Goal: Check status: Check status

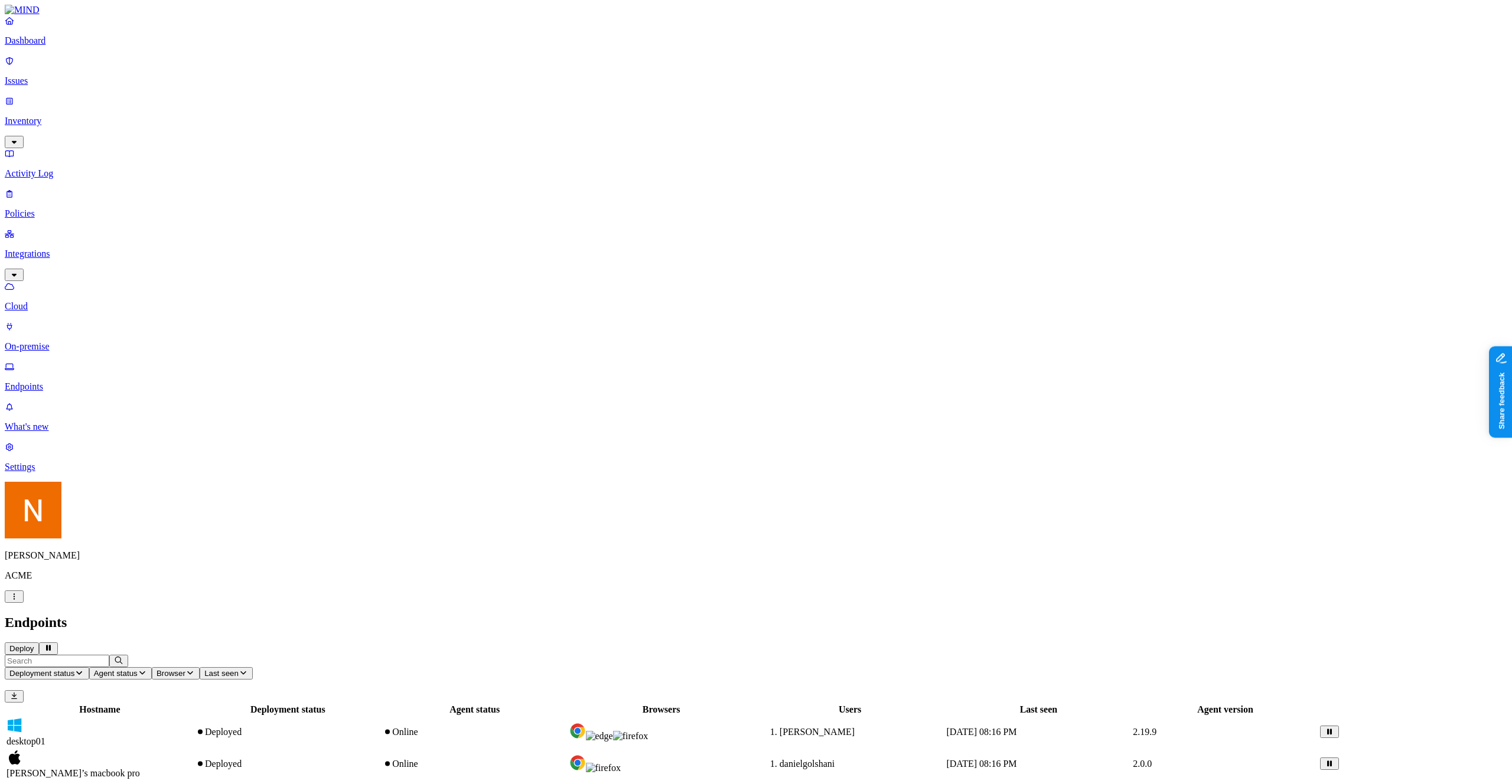
click at [75, 669] on span "Deployment status" at bounding box center [42, 673] width 65 height 9
click at [267, 135] on icon at bounding box center [266, 139] width 10 height 7
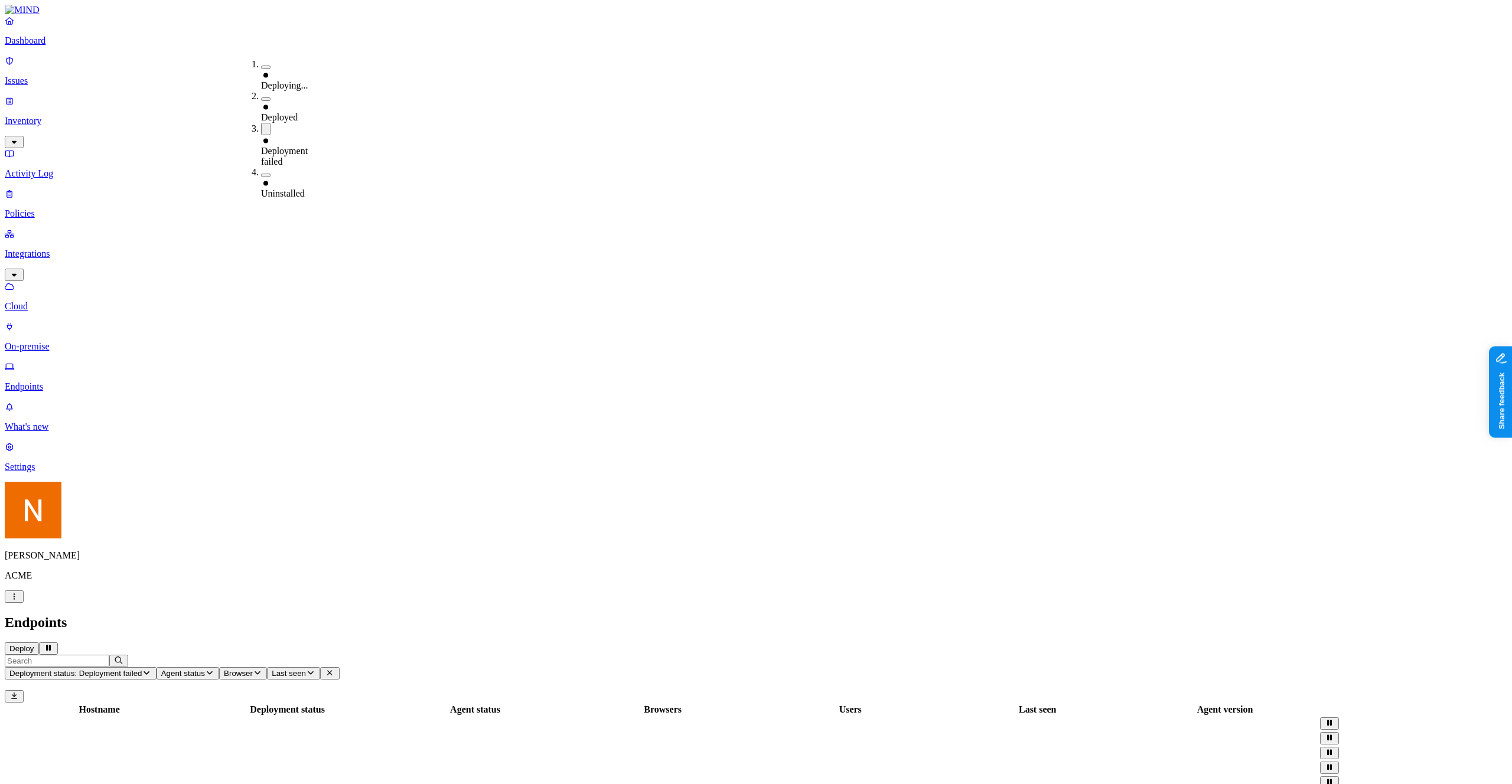
click at [878, 615] on div "Endpoints Deploy" at bounding box center [756, 635] width 1503 height 40
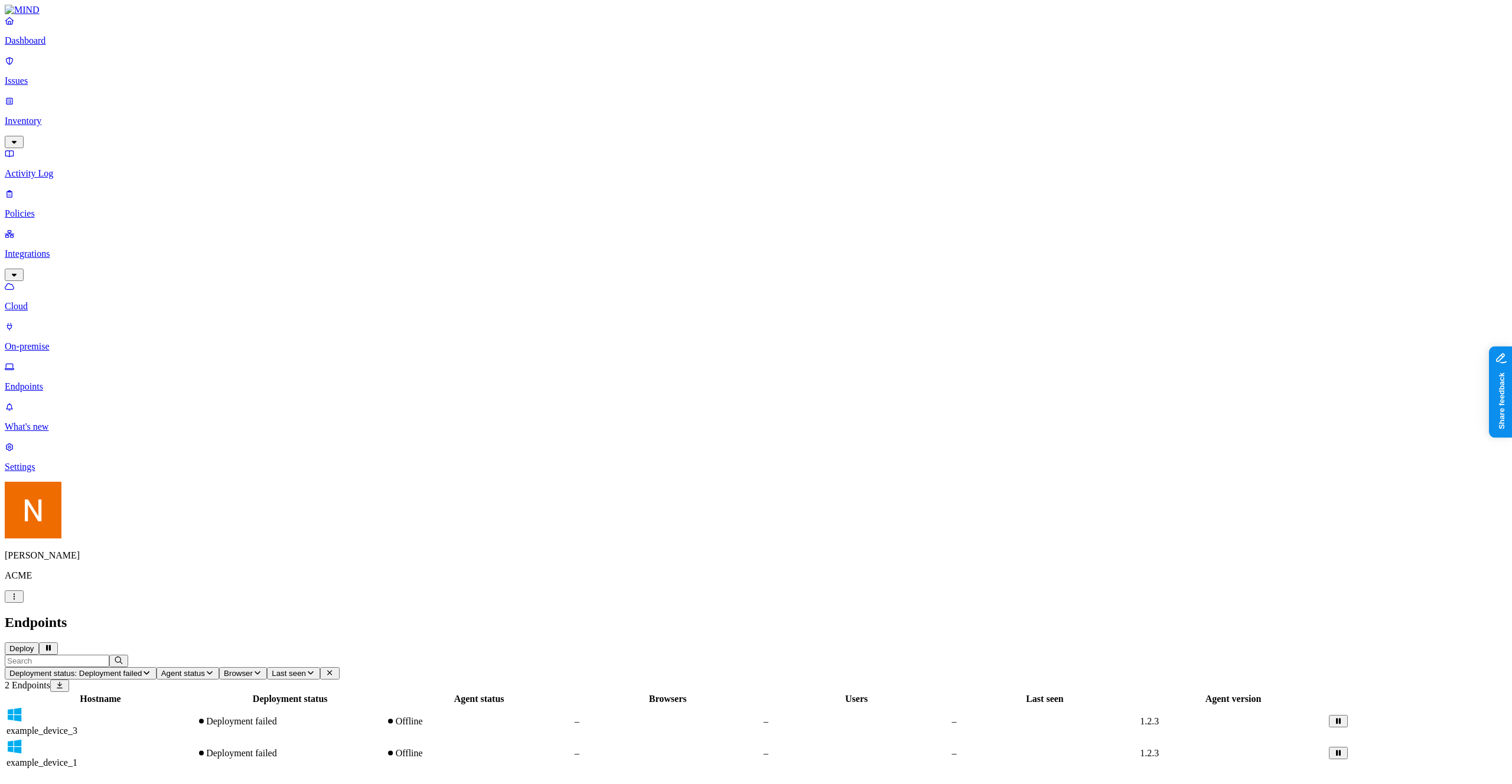
click at [762, 706] on td "–" at bounding box center [668, 721] width 188 height 31
click at [157, 668] on button "Deployment status: Deployment failed" at bounding box center [80, 673] width 152 height 13
click at [308, 146] on span "Deployment failed" at bounding box center [285, 156] width 46 height 21
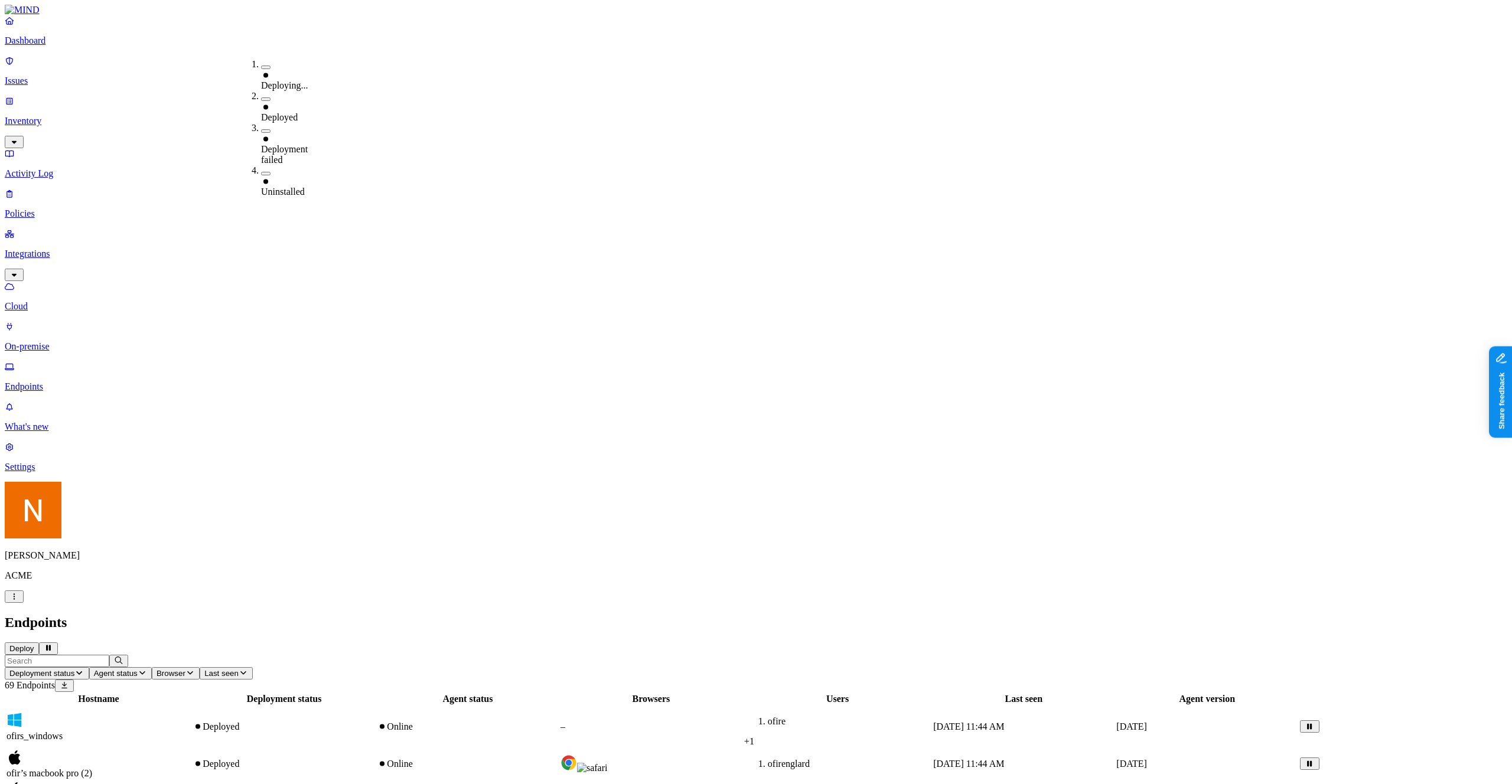
click at [261, 91] on div "Deployed" at bounding box center [261, 107] width 0 height 32
click at [261, 91] on div "Deployed" at bounding box center [261, 108] width 0 height 34
click at [558, 783] on div "Online" at bounding box center [468, 796] width 181 height 10
click at [44, 208] on p "Policies" at bounding box center [756, 214] width 1503 height 10
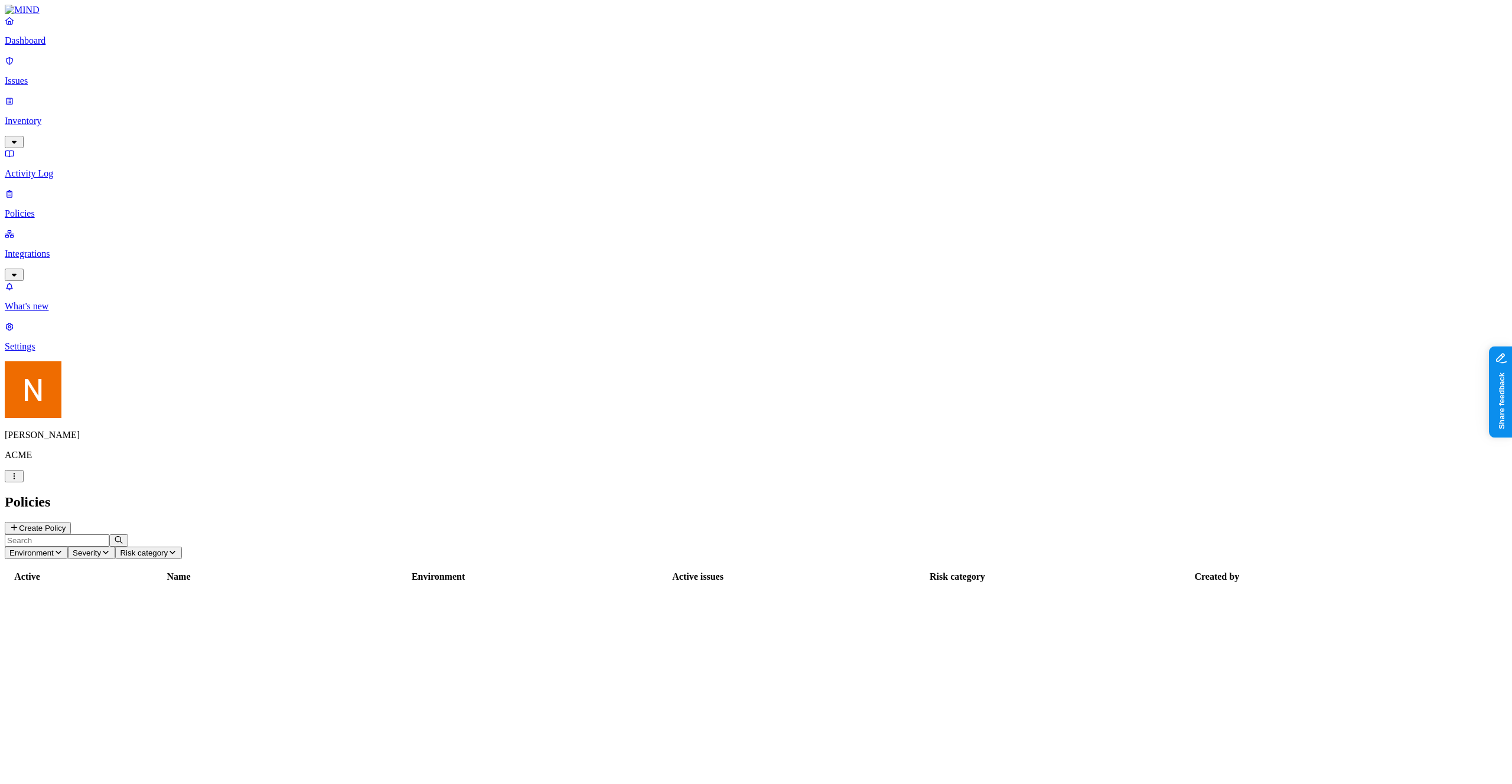
click at [309, 597] on span "‌" at bounding box center [309, 602] width 0 height 10
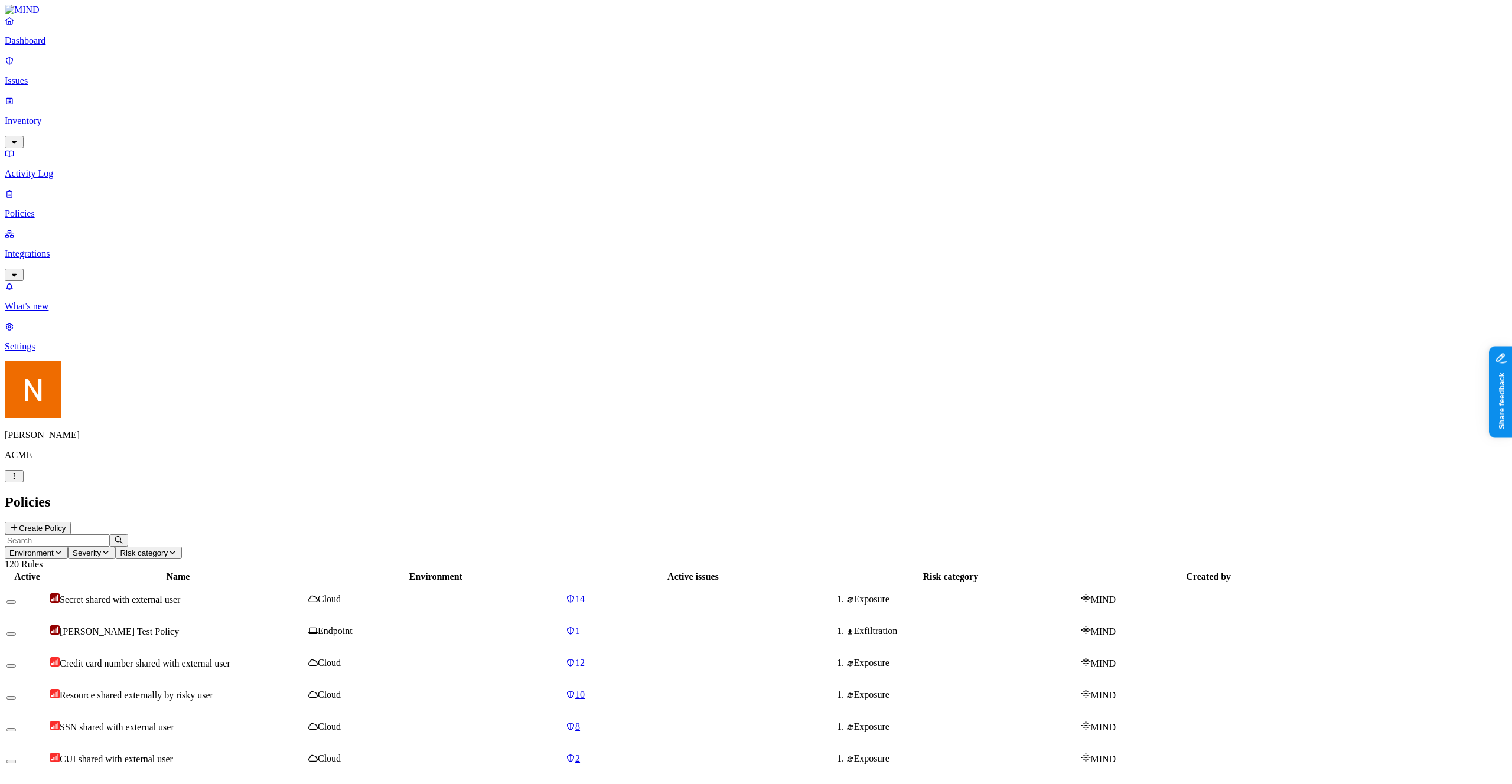
click at [513, 626] on div "Endpoint" at bounding box center [436, 631] width 255 height 10
click at [763, 594] on link "14" at bounding box center [693, 600] width 255 height 10
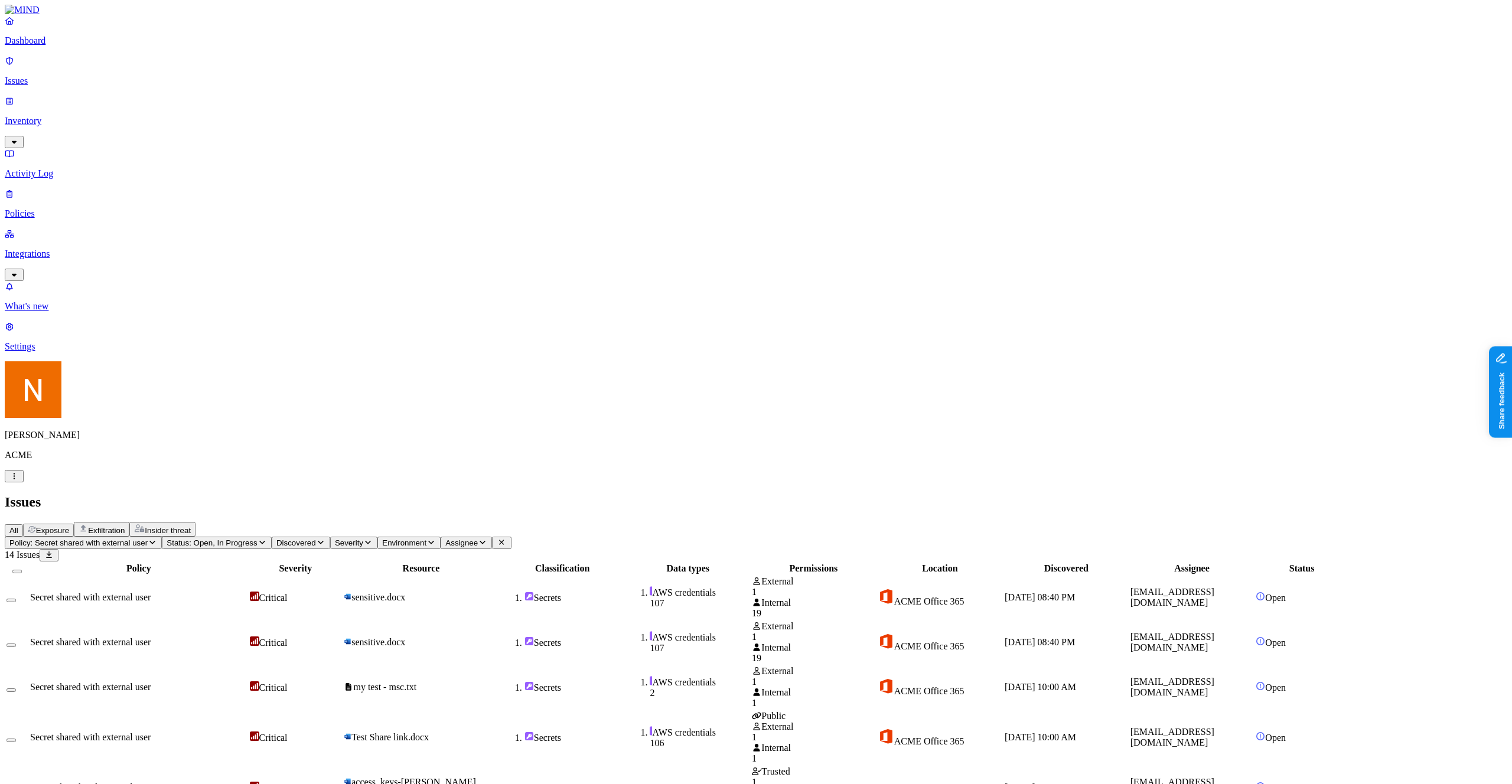
click at [59, 208] on p "Policies" at bounding box center [756, 214] width 1503 height 10
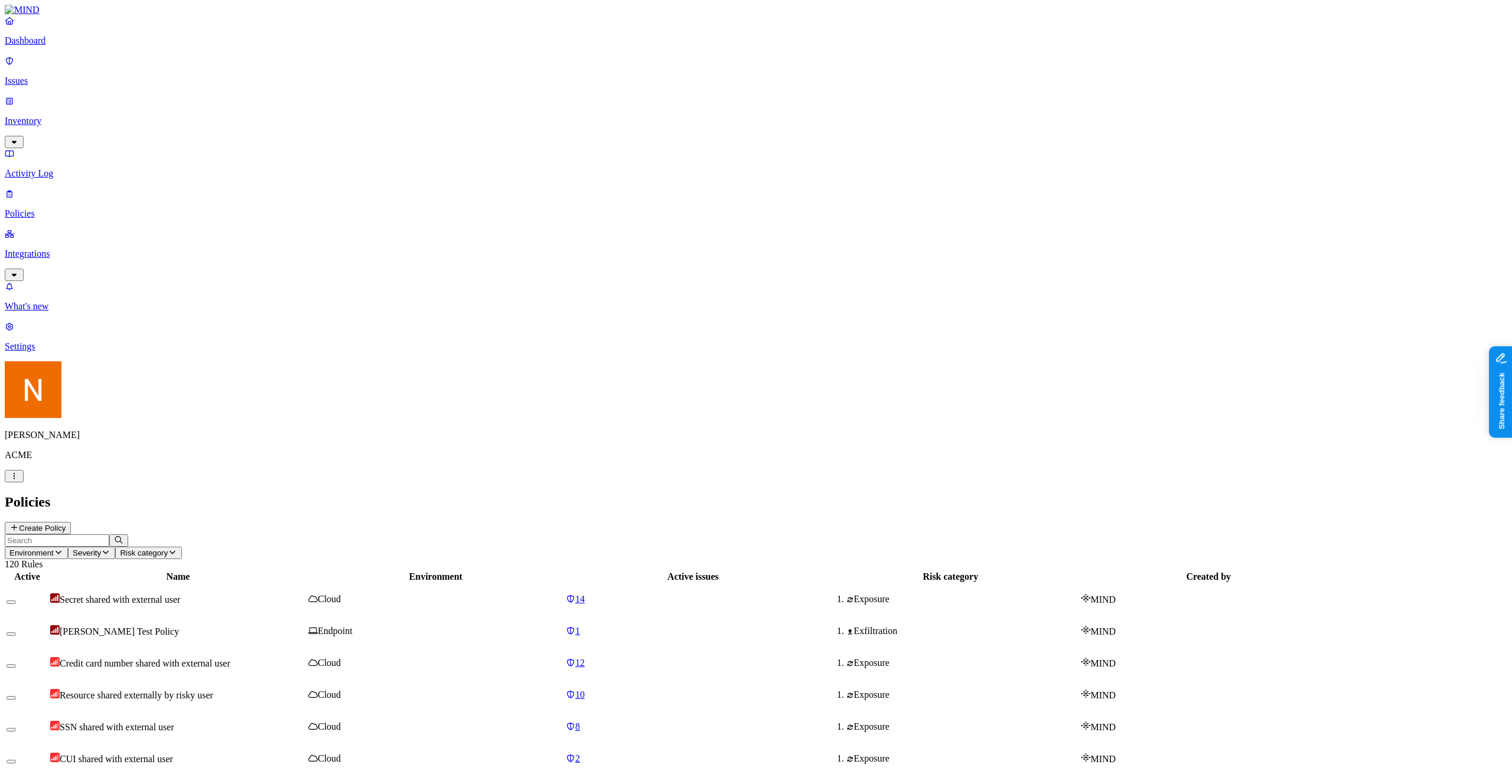
click at [40, 228] on link "Integrations" at bounding box center [756, 254] width 1503 height 51
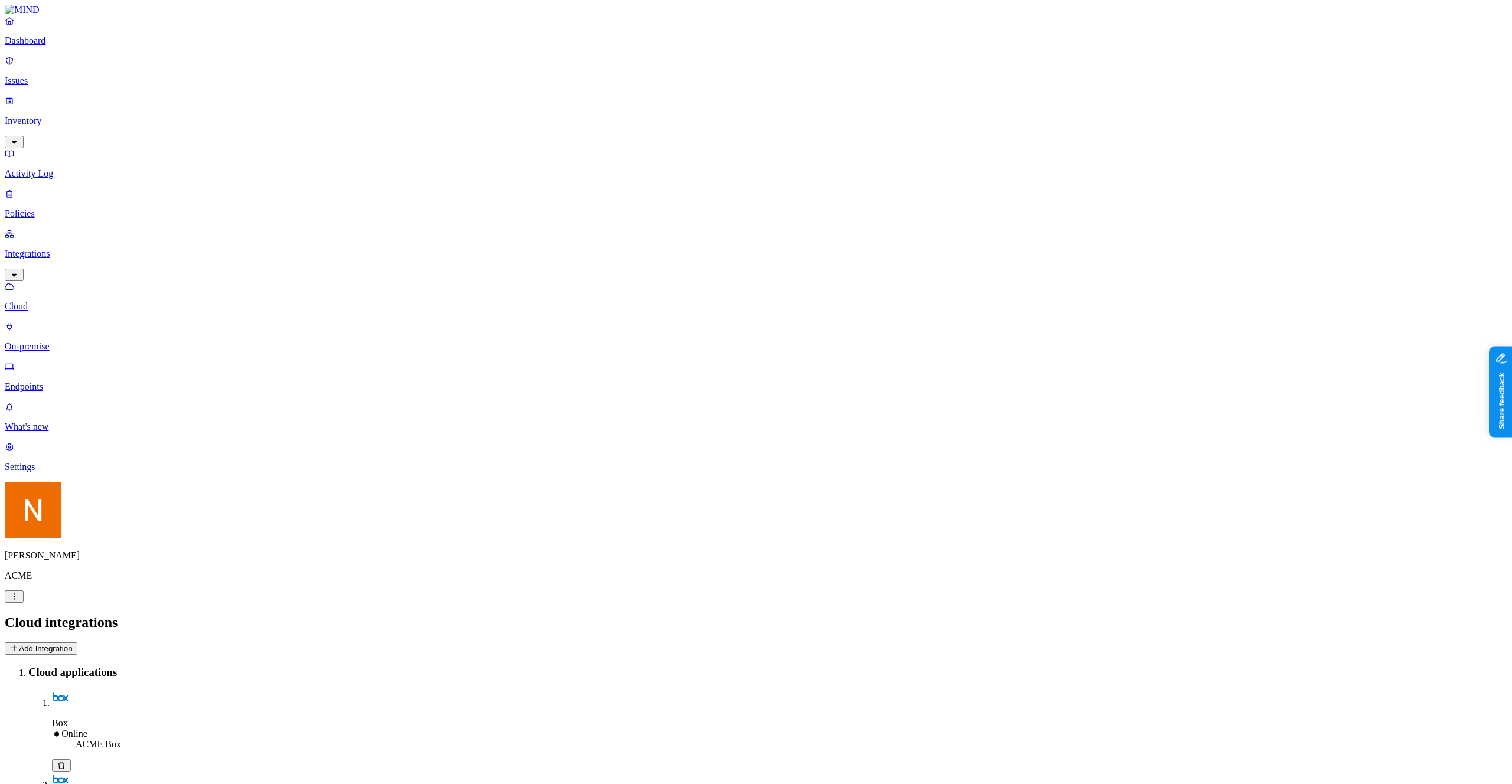
click at [41, 382] on p "Endpoints" at bounding box center [756, 387] width 1503 height 10
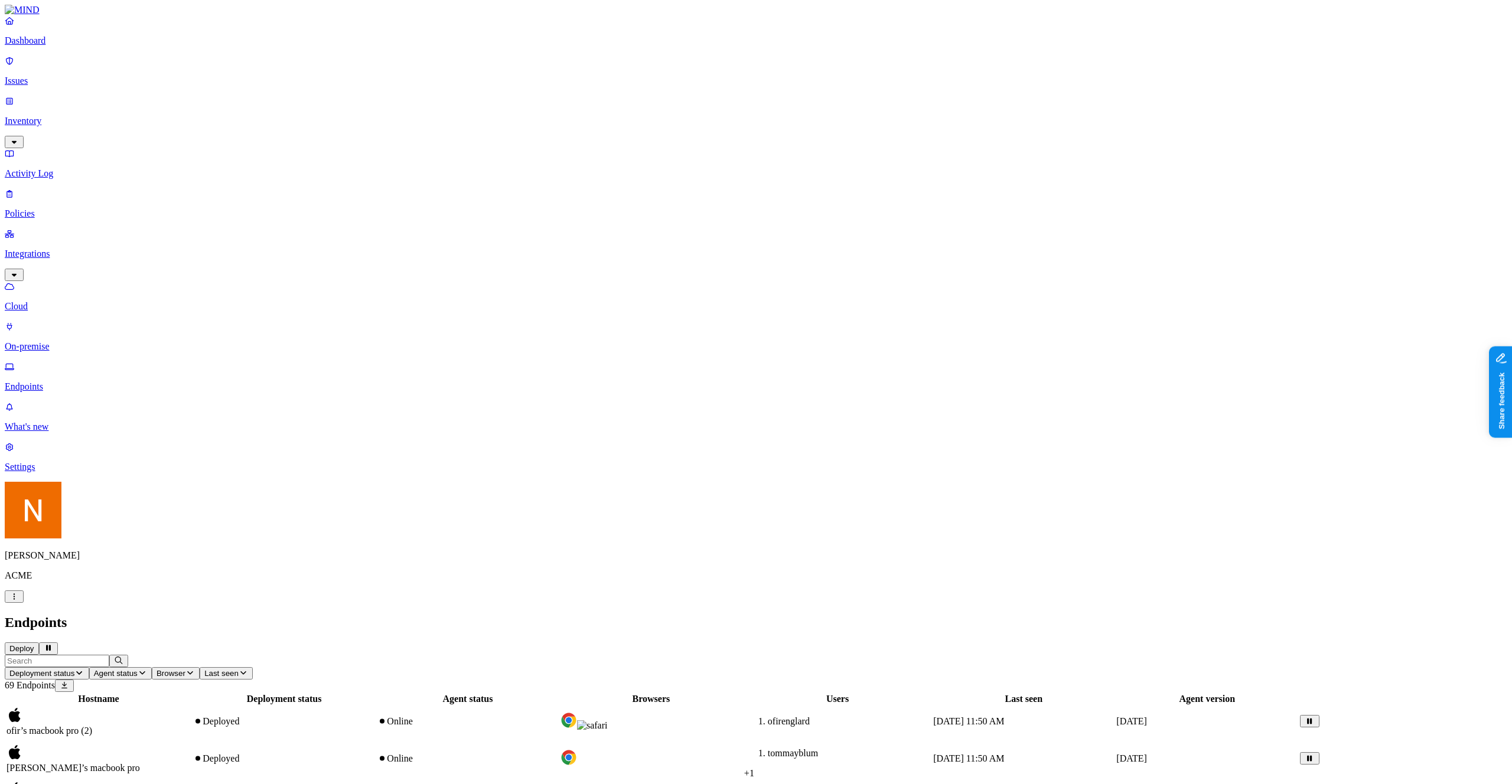
click at [558, 753] on div "Online" at bounding box center [468, 759] width 181 height 10
